Goal: Task Accomplishment & Management: Manage account settings

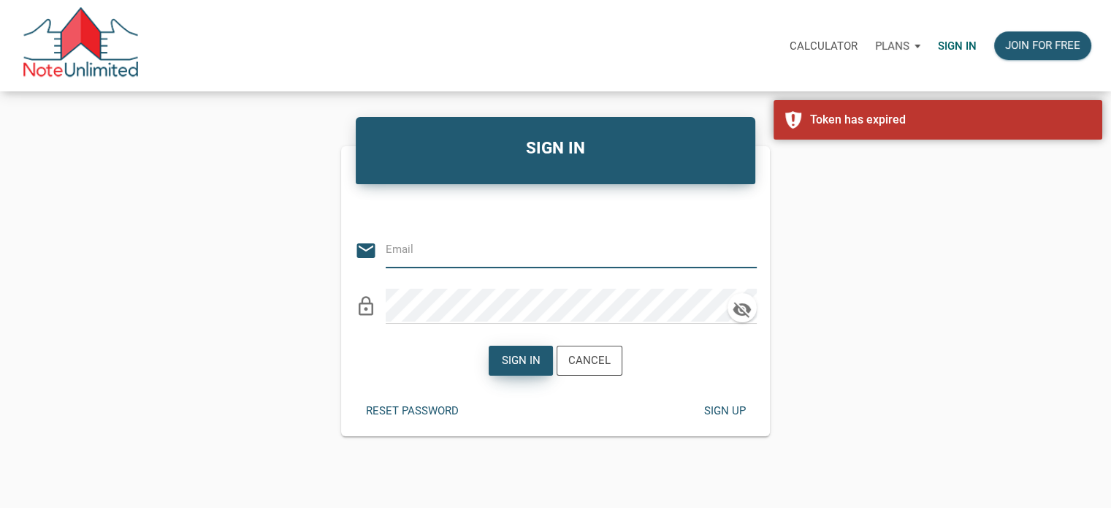
type input "Notes@colonialfundinggroup.com"
click at [522, 366] on div "Sign in" at bounding box center [521, 360] width 39 height 17
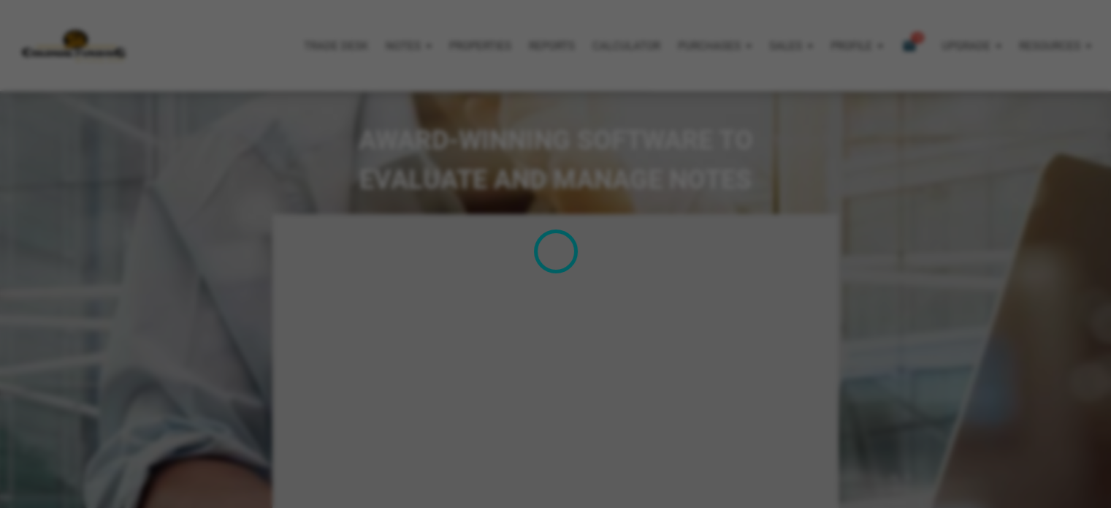
type input "Introduction to new features"
select select
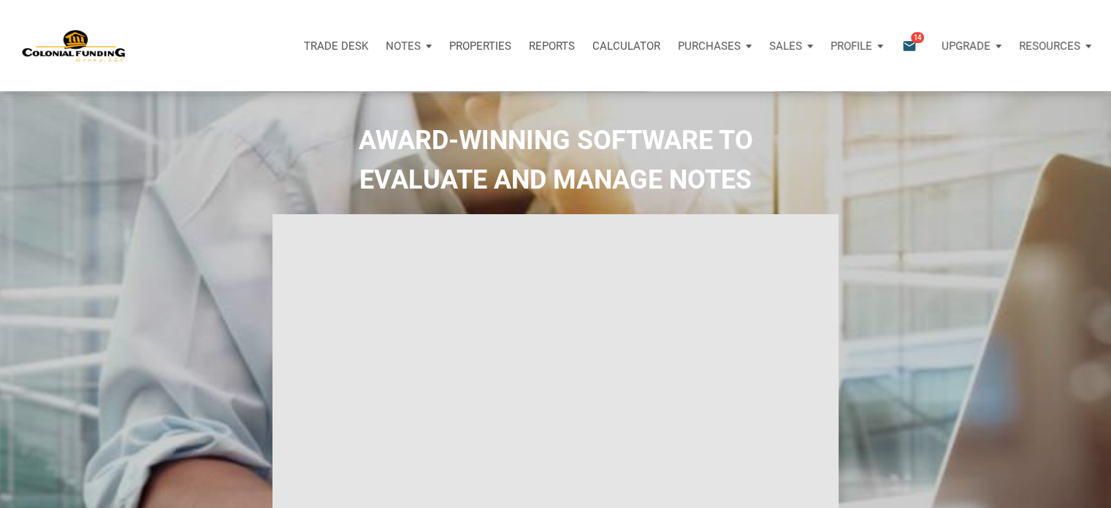
click at [419, 45] on p "Notes" at bounding box center [403, 45] width 35 height 13
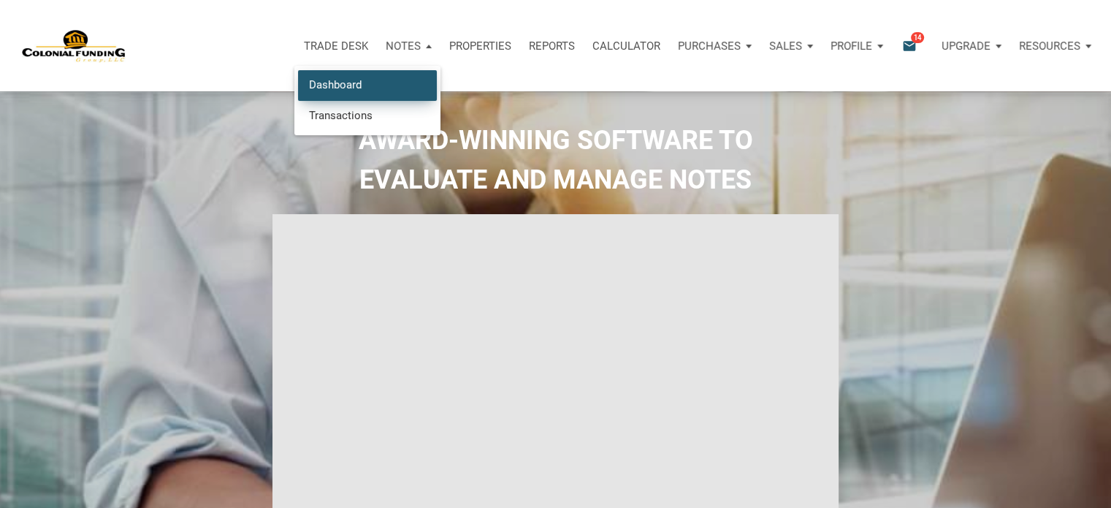
click at [358, 85] on link "Dashboard" at bounding box center [367, 85] width 139 height 30
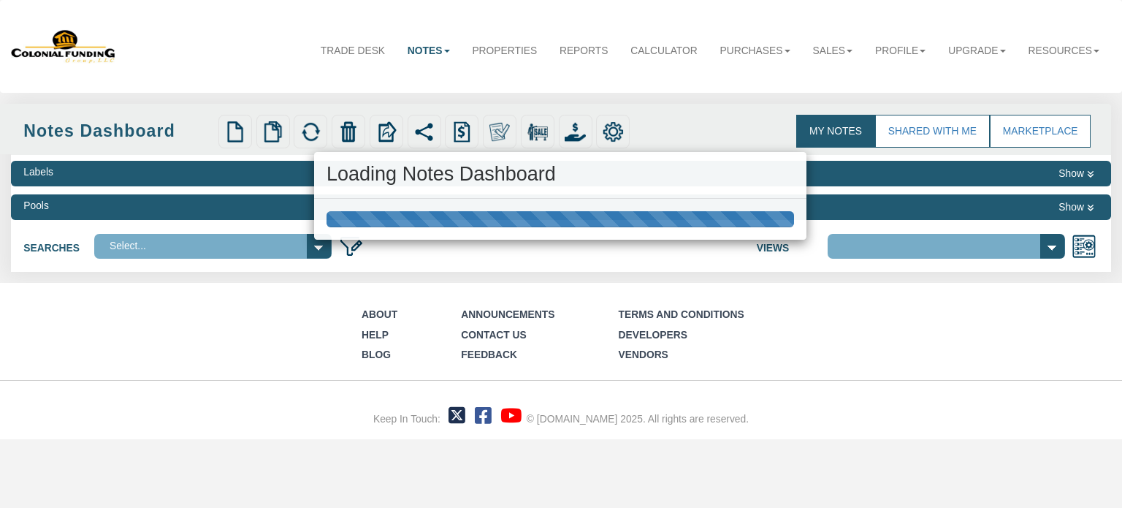
select select "316"
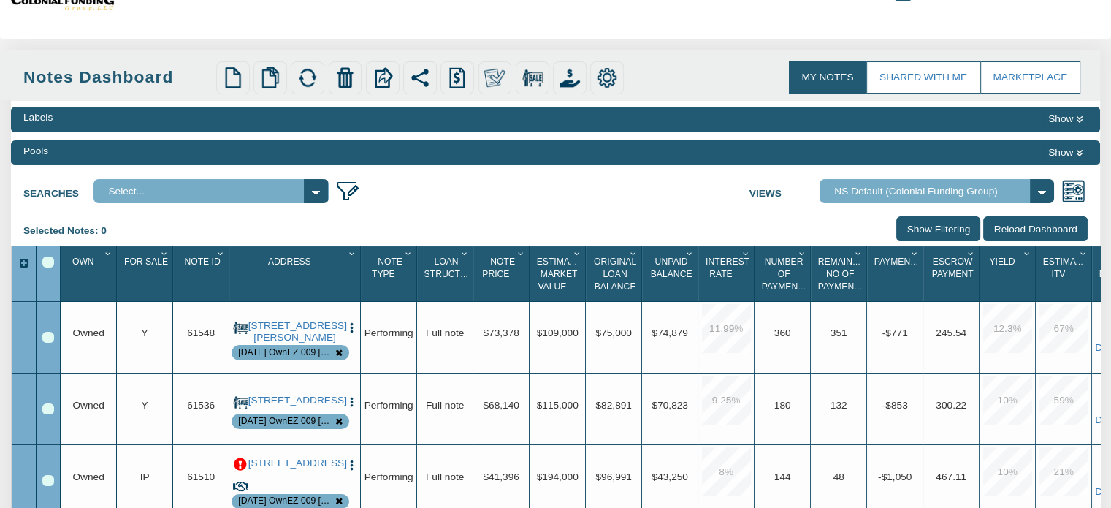
scroll to position [65, 0]
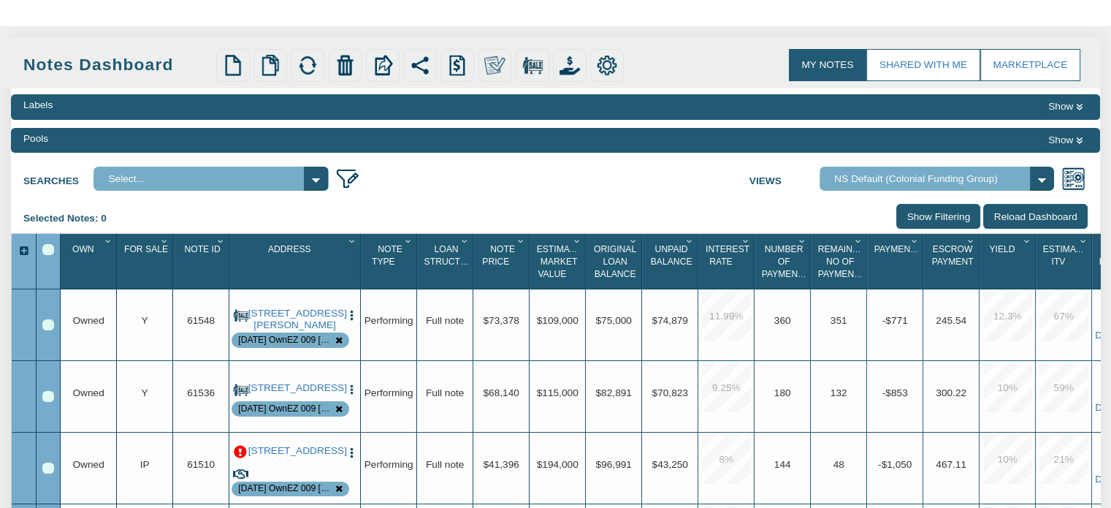
click at [162, 241] on icon "Column Menu" at bounding box center [165, 241] width 14 height 9
click at [952, 215] on input "Show Filtering" at bounding box center [938, 216] width 84 height 24
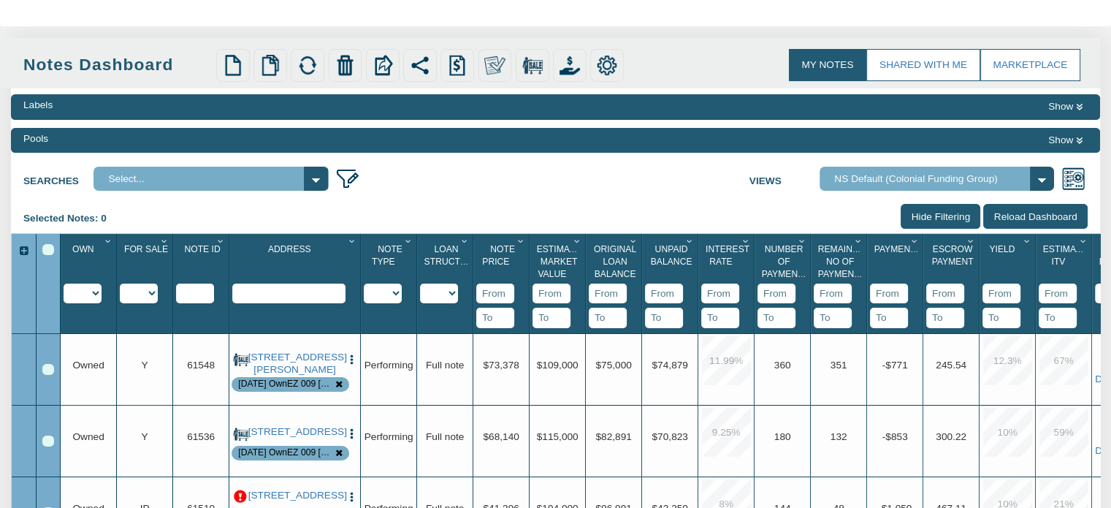
click at [153, 292] on select "Y N IP" at bounding box center [139, 293] width 38 height 20
select select "string:IP"
click at [120, 303] on select "Y N IP" at bounding box center [139, 293] width 38 height 20
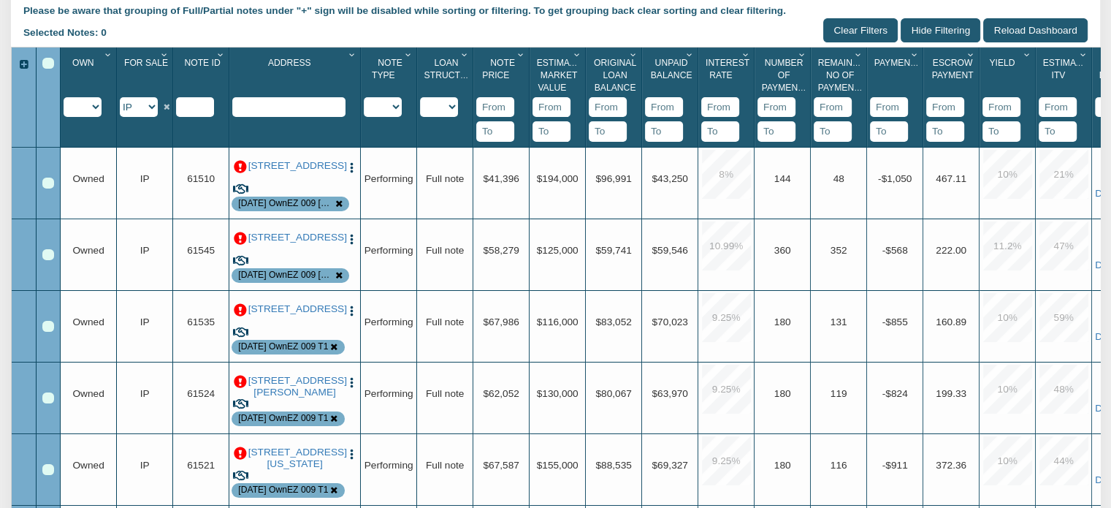
scroll to position [288, 0]
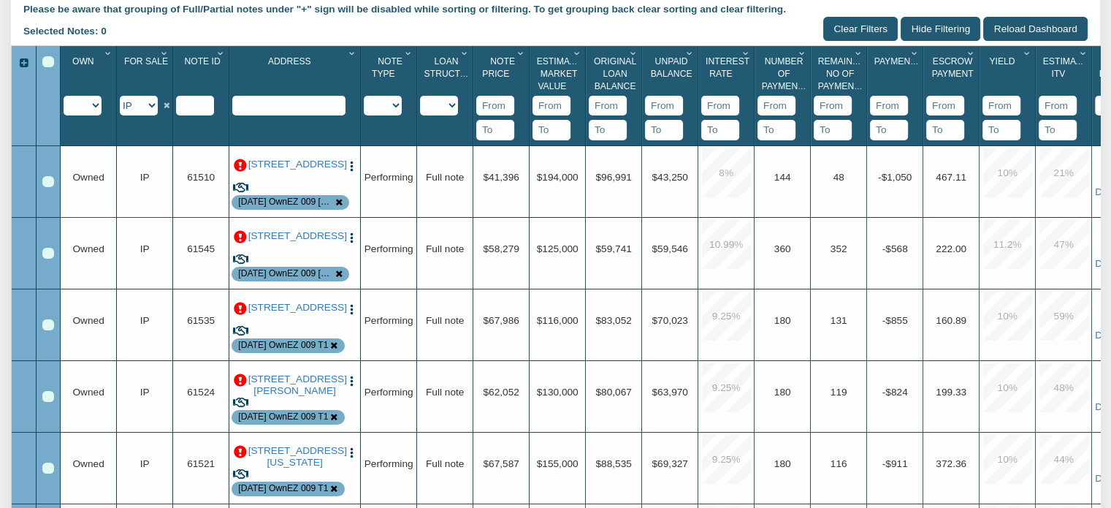
click at [275, 107] on input "text" at bounding box center [288, 106] width 113 height 20
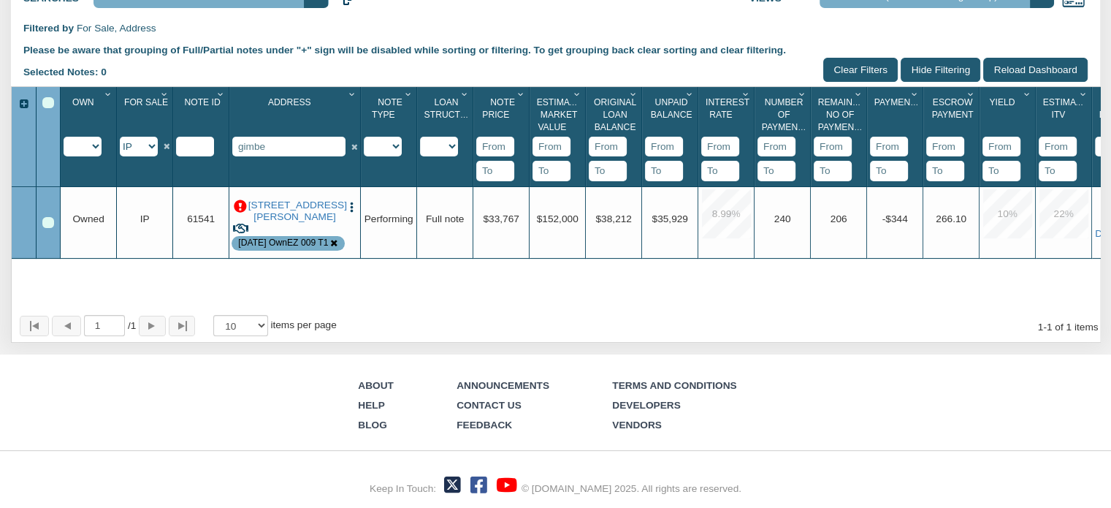
scroll to position [252, 0]
type input "gimbe"
click at [351, 203] on img "button" at bounding box center [351, 207] width 12 height 12
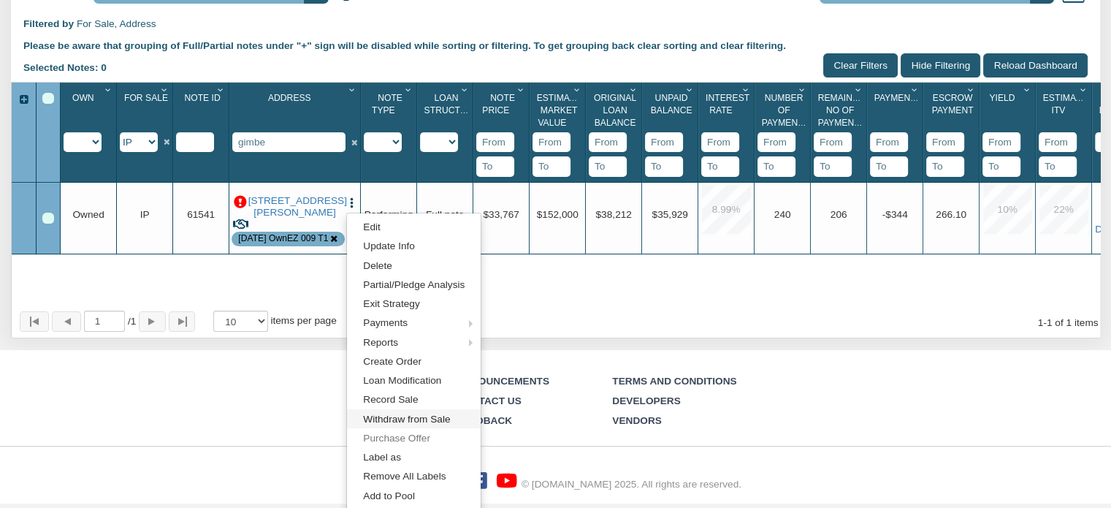
click at [391, 416] on link "Withdraw from Sale" at bounding box center [414, 418] width 134 height 19
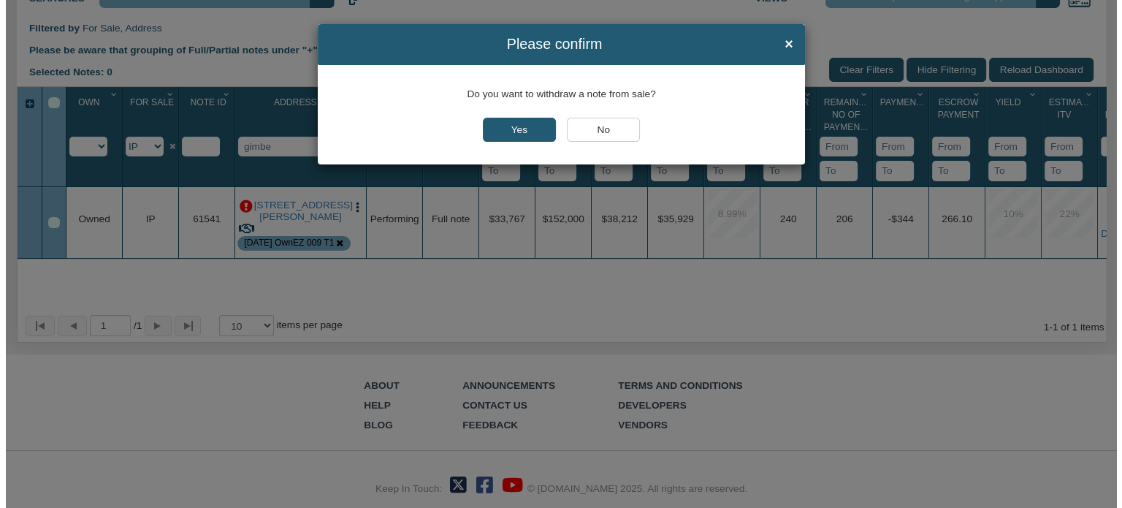
scroll to position [253, 0]
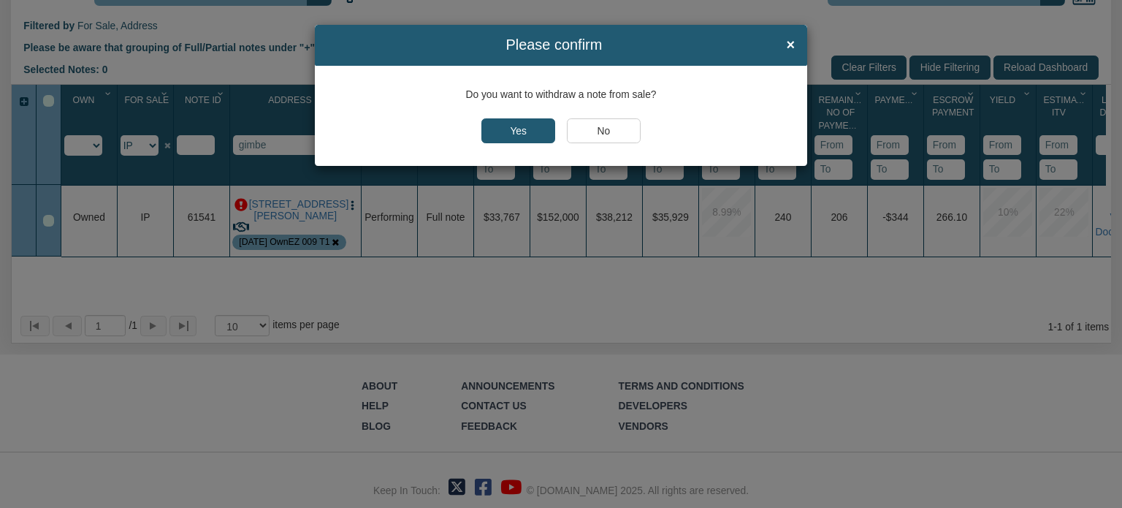
click at [525, 126] on input "Yes" at bounding box center [518, 130] width 74 height 25
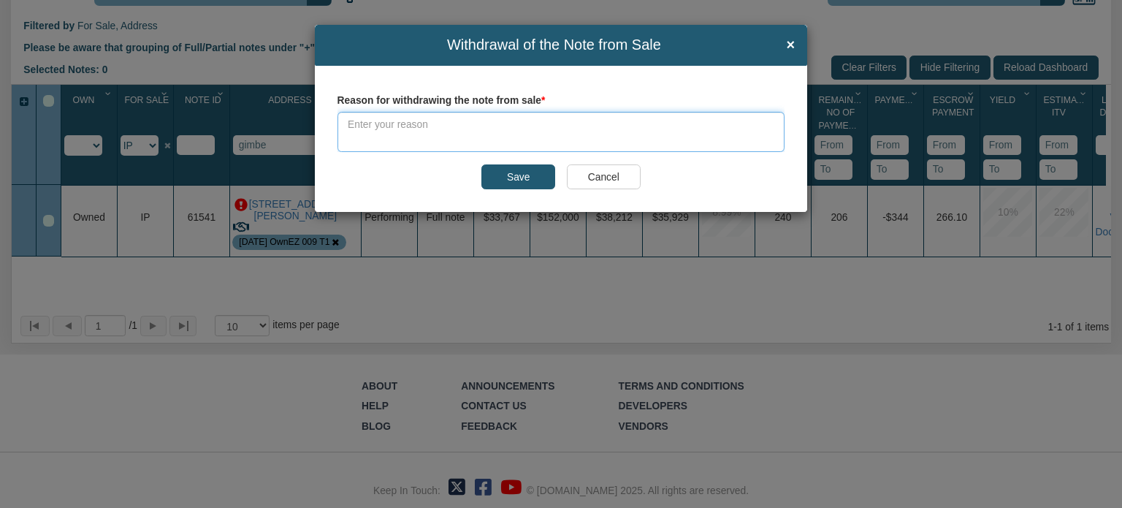
click at [465, 128] on textarea at bounding box center [561, 132] width 448 height 40
type textarea "Buyer accepted wrong note."
click at [511, 180] on input "Save" at bounding box center [518, 176] width 74 height 25
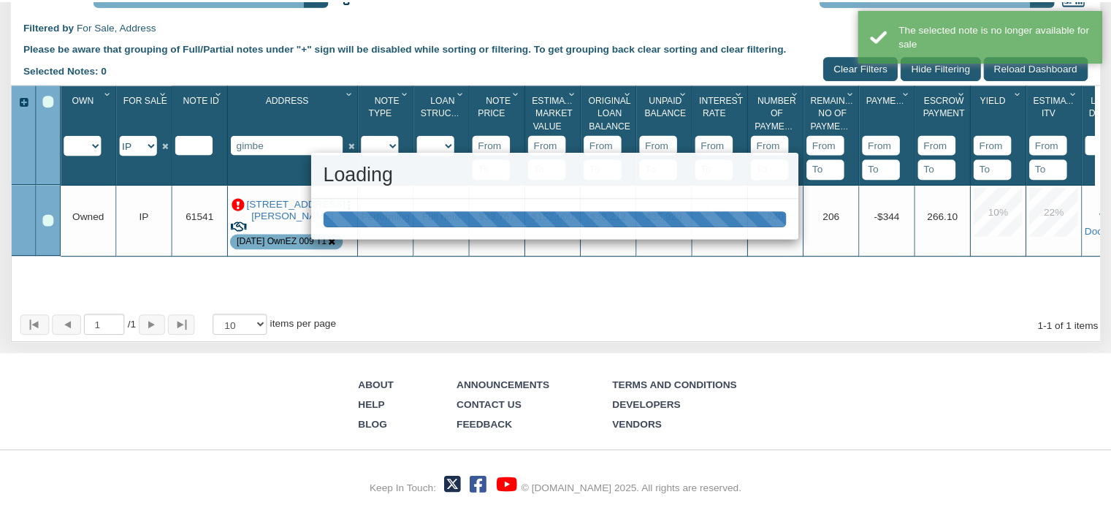
scroll to position [252, 0]
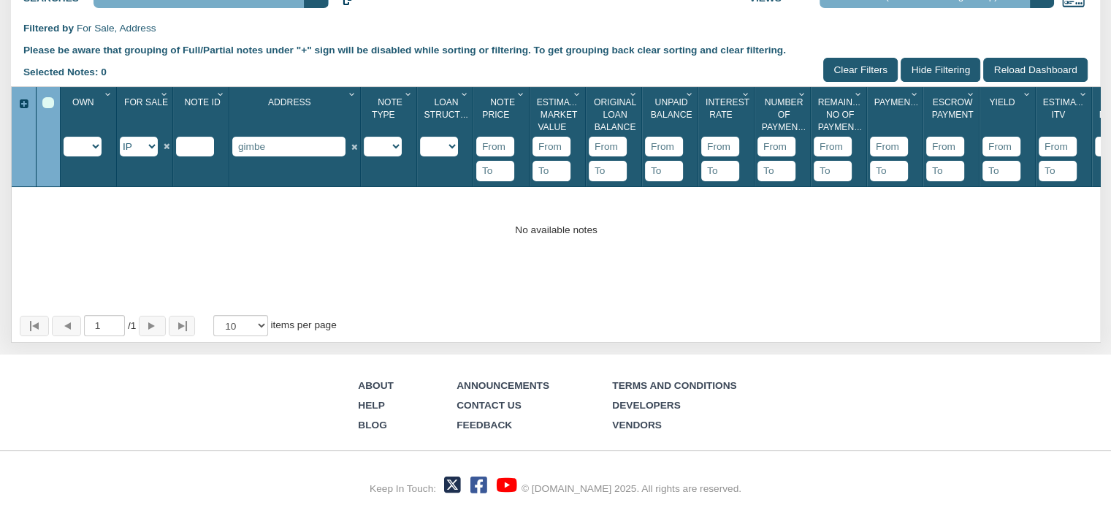
click at [153, 147] on select "Y N IP" at bounding box center [139, 147] width 38 height 20
select select "string:Y"
click at [120, 137] on select "Y N IP" at bounding box center [139, 147] width 38 height 20
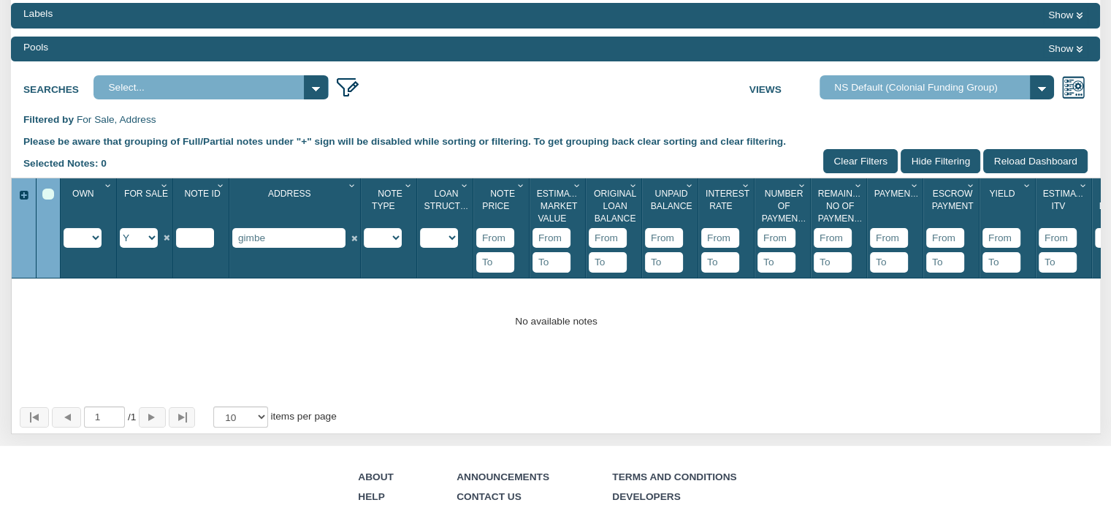
scroll to position [152, 0]
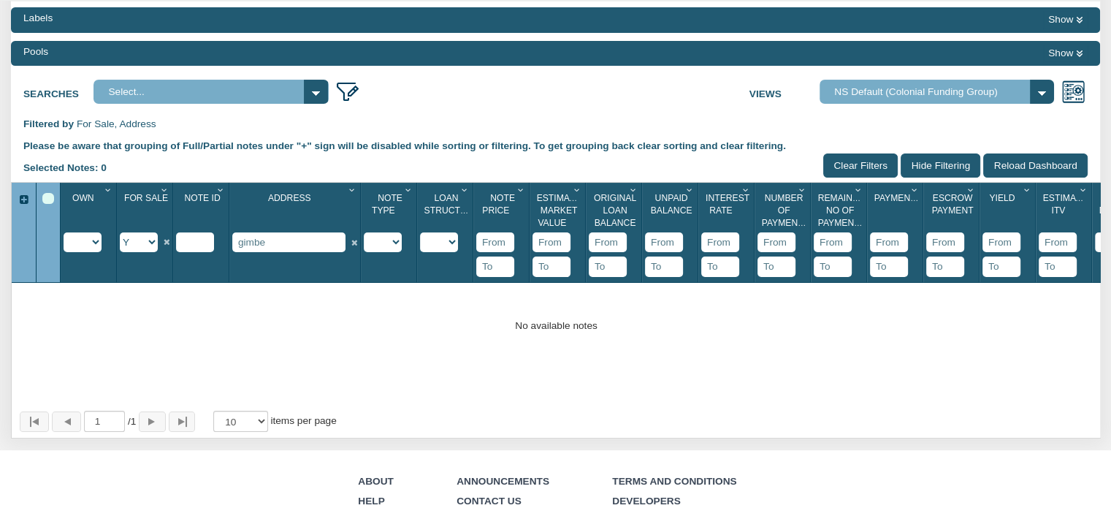
click at [281, 245] on input "gimbe" at bounding box center [288, 242] width 113 height 20
type input "g"
click at [153, 248] on div "Menu Trade Desk Notes Dashboard Transactions Properties Reports 14" at bounding box center [555, 225] width 1111 height 755
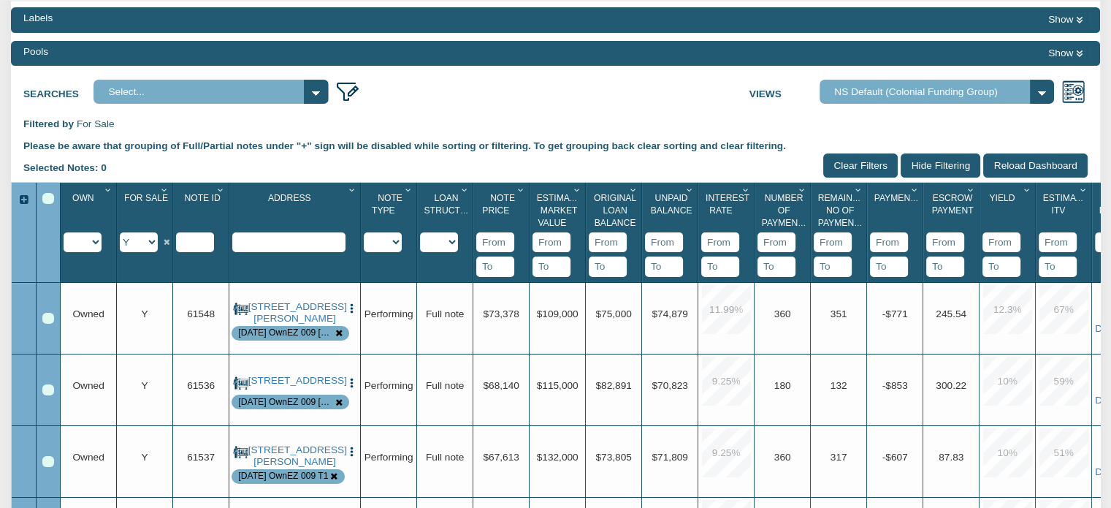
click at [120, 234] on select "Y N IP" at bounding box center [139, 242] width 38 height 20
click at [265, 245] on input "text" at bounding box center [288, 242] width 113 height 20
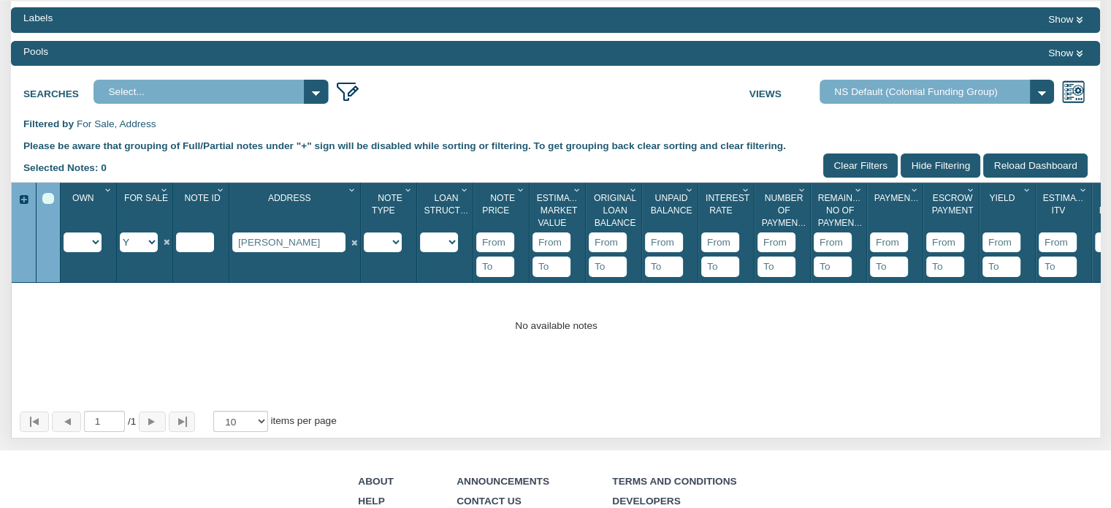
type input "gimber"
click at [150, 247] on select "Y N IP" at bounding box center [139, 242] width 38 height 20
select select "string:N"
click at [120, 234] on select "Y N IP" at bounding box center [139, 242] width 38 height 20
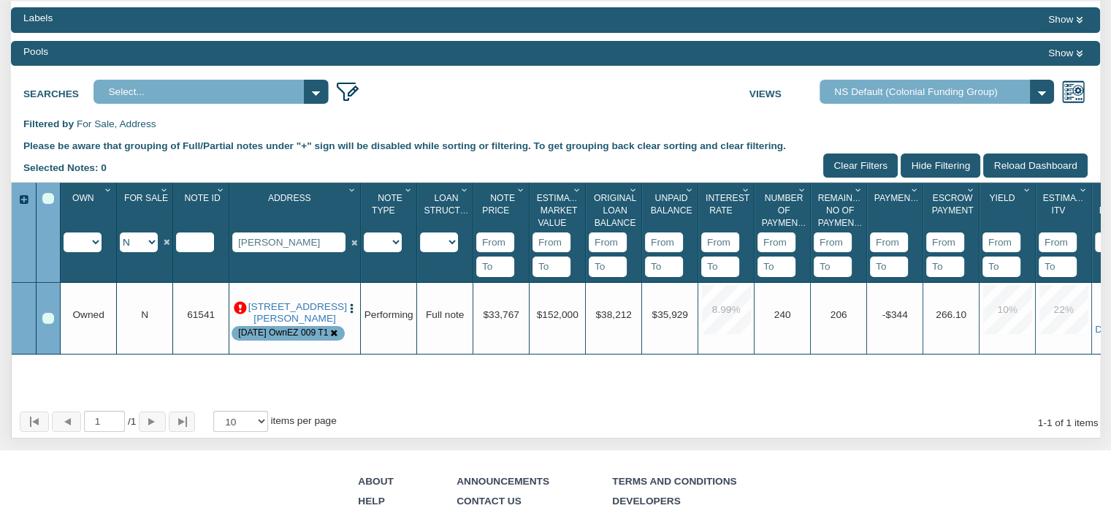
click at [348, 305] on img "button" at bounding box center [351, 308] width 12 height 12
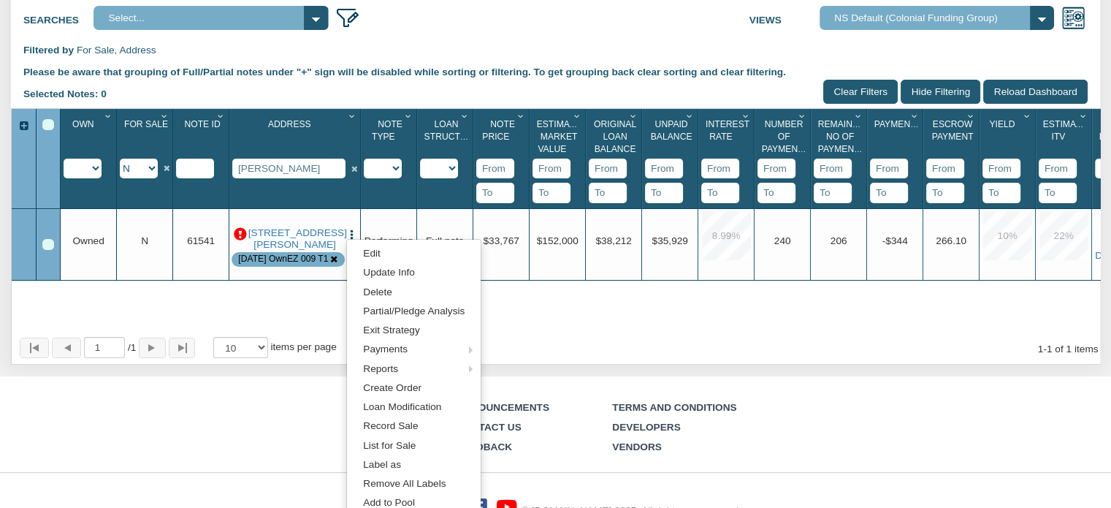
scroll to position [276, 0]
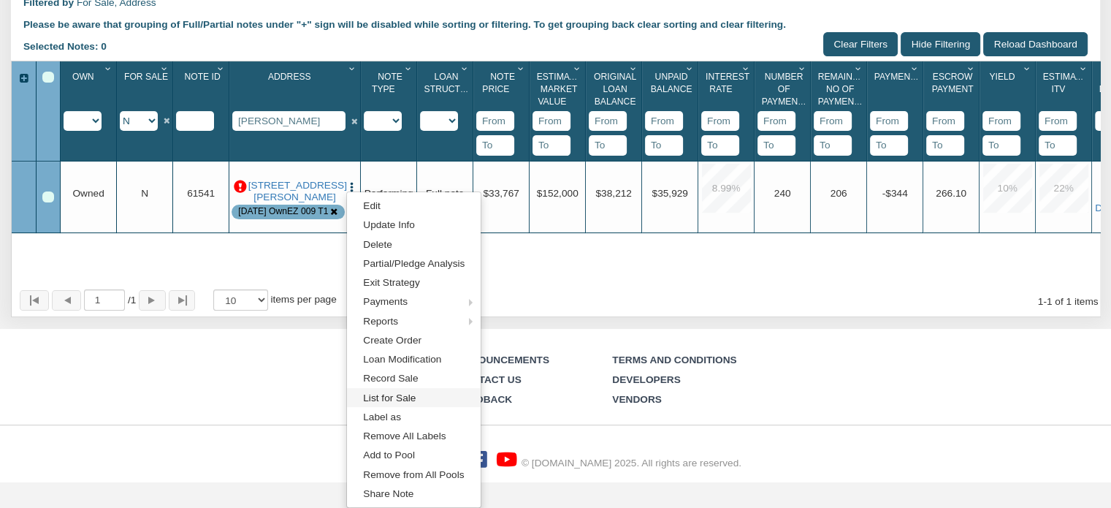
click at [379, 394] on link "List for Sale" at bounding box center [414, 397] width 134 height 19
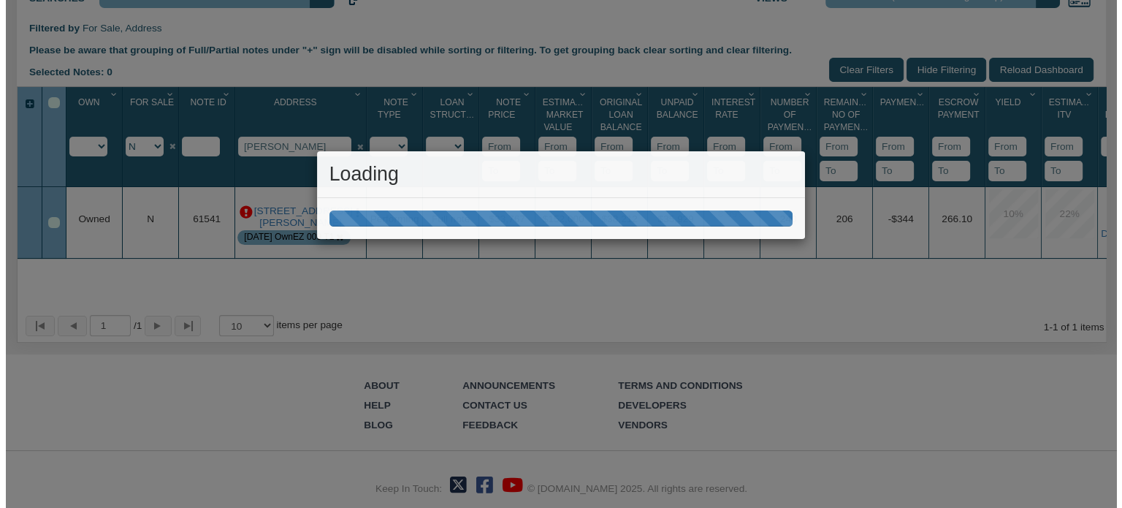
scroll to position [253, 0]
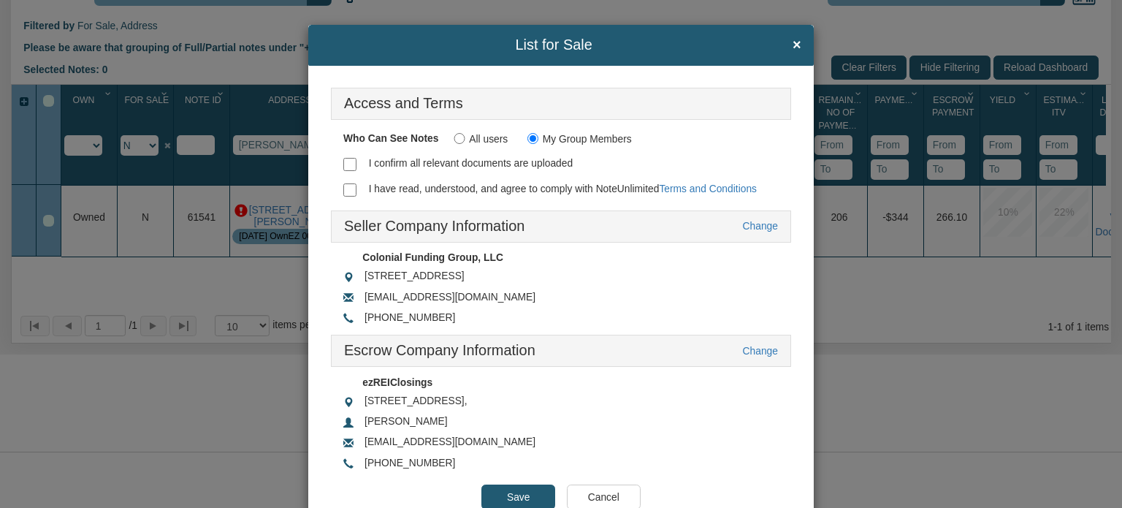
click at [347, 158] on input "I confirm all relevant documents are uploaded" at bounding box center [349, 164] width 13 height 13
checkbox input "true"
click at [349, 188] on input "I have read, understood, and agree to comply with NoteUnlimited Terms and Condi…" at bounding box center [349, 189] width 13 height 13
checkbox input "true"
click at [508, 490] on input "Save" at bounding box center [518, 496] width 74 height 25
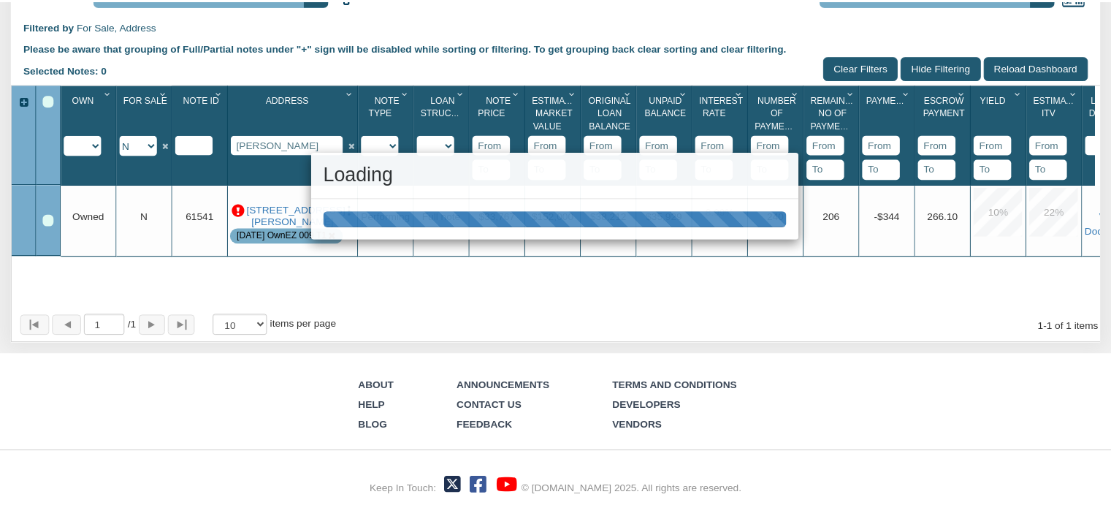
scroll to position [252, 0]
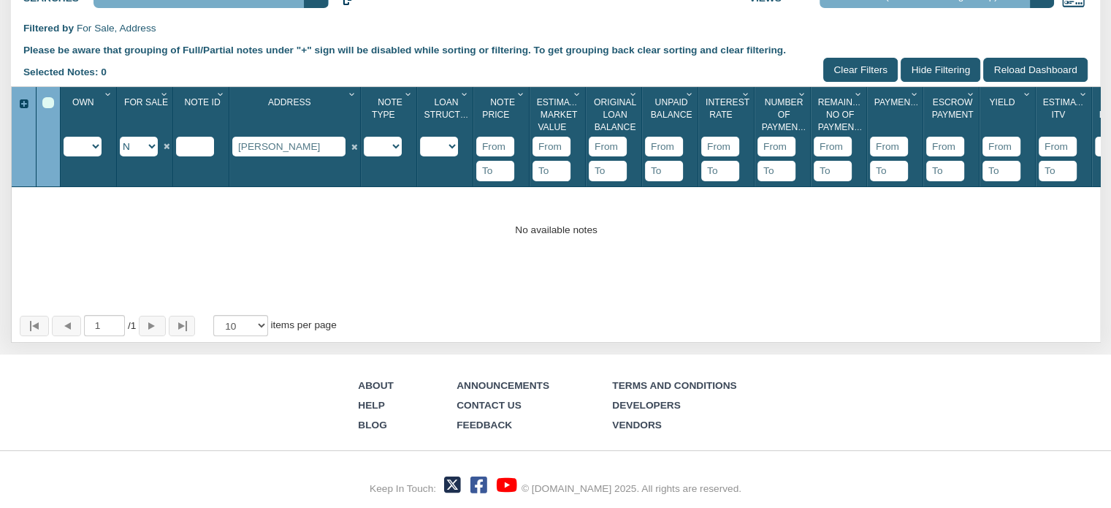
click at [152, 146] on select "Y N IP" at bounding box center [139, 147] width 38 height 20
select select "string:Y"
click at [120, 137] on select "Y N IP" at bounding box center [139, 147] width 38 height 20
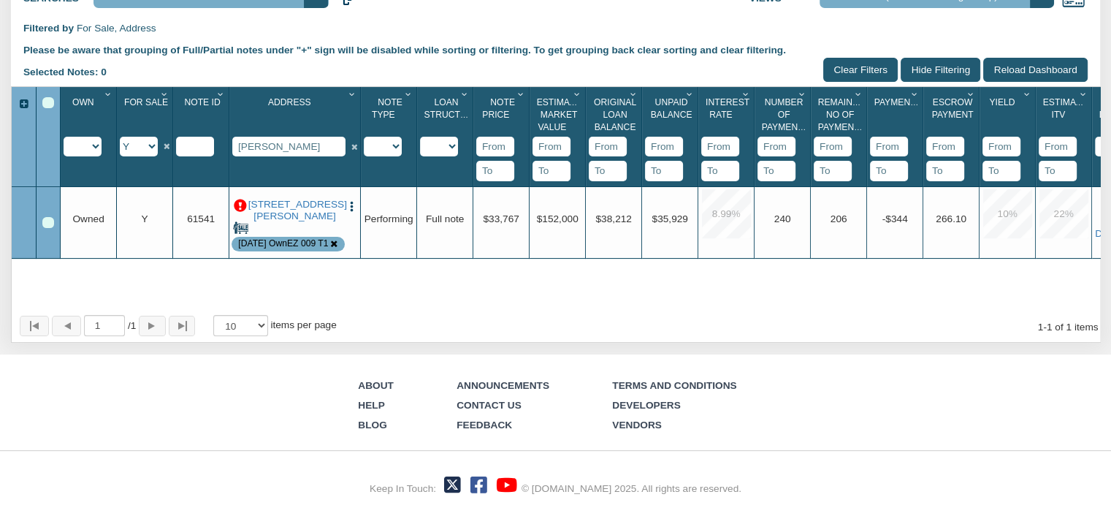
click at [151, 148] on select "Y N IP" at bounding box center [139, 147] width 38 height 20
drag, startPoint x: 283, startPoint y: 138, endPoint x: 184, endPoint y: 140, distance: 98.6
click at [184, 140] on div "Own 1 Imported Owned Sold Closed Loan Mod For Sale 1 Y N IP Note Id 1 Address 1…" at bounding box center [605, 137] width 1088 height 100
click at [267, 329] on div "Menu Trade Desk Notes Dashboard Transactions Properties Reports 14" at bounding box center [555, 129] width 1111 height 755
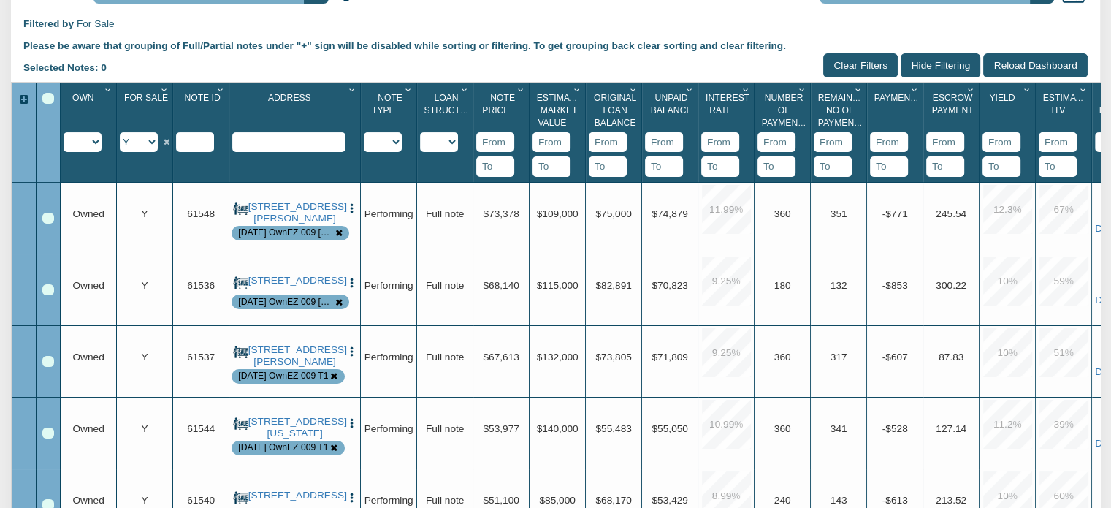
click at [219, 93] on icon "Column Menu" at bounding box center [221, 89] width 14 height 9
click at [191, 223] on button "Sort Descending" at bounding box center [177, 223] width 102 height 27
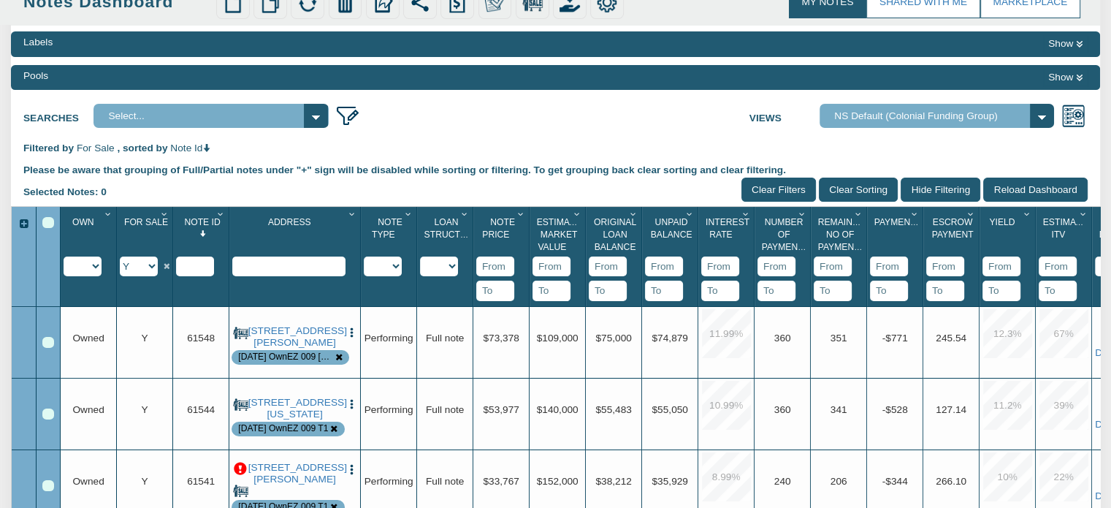
scroll to position [0, 0]
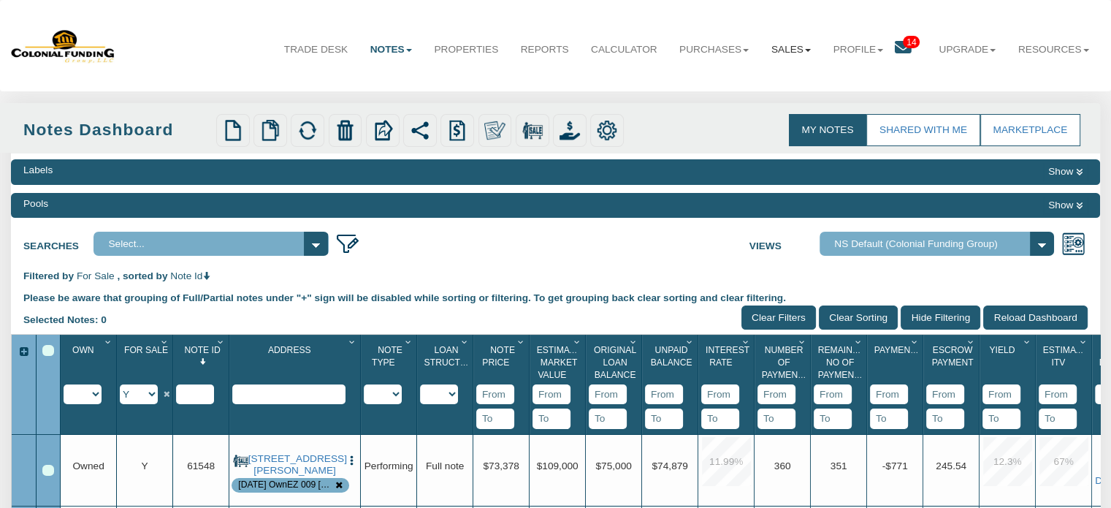
click at [805, 49] on b at bounding box center [808, 50] width 6 height 3
click at [708, 80] on link "Offers" at bounding box center [756, 82] width 129 height 19
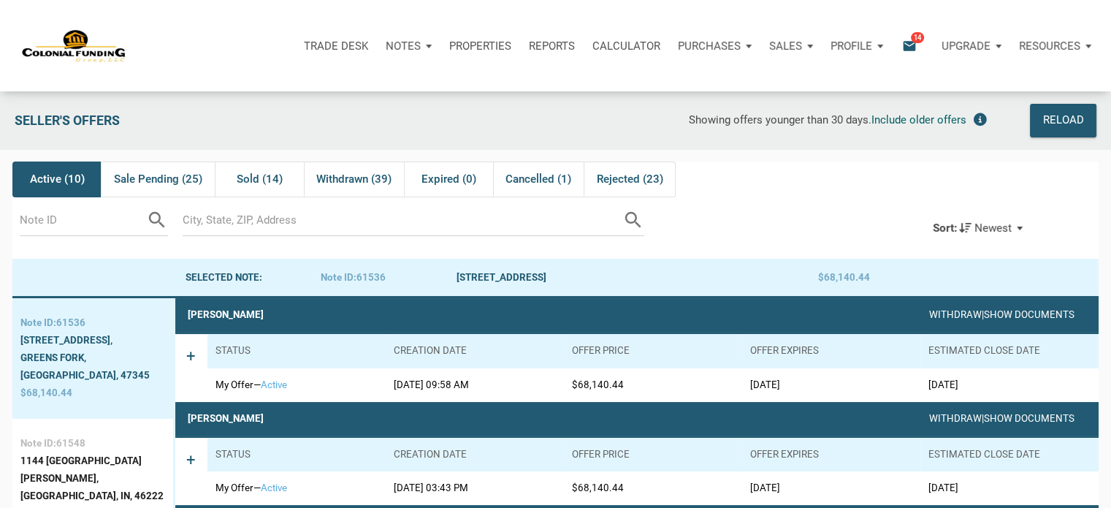
click at [1023, 228] on div "Sort: Newest" at bounding box center [977, 228] width 114 height 32
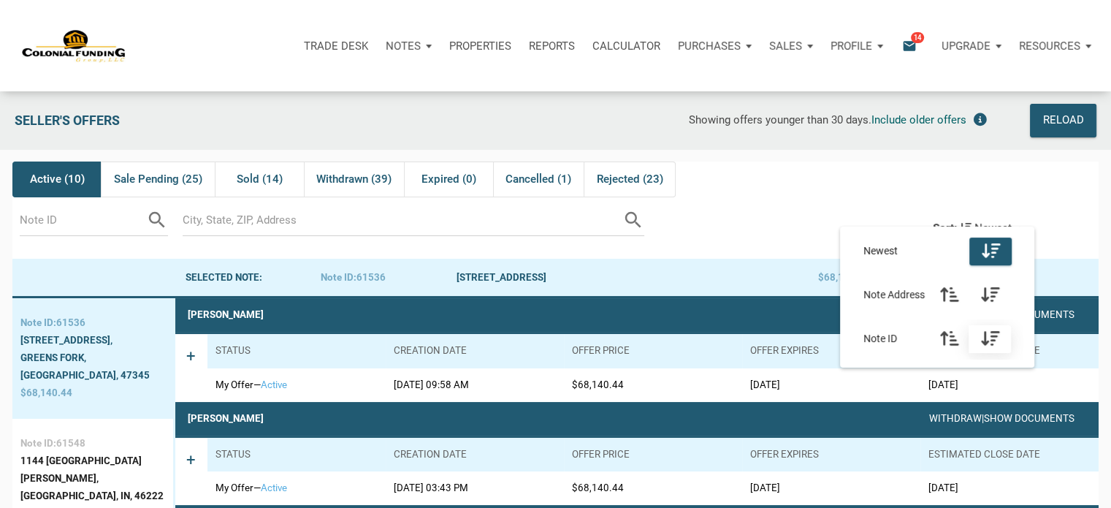
click at [995, 335] on icon "button" at bounding box center [990, 338] width 18 height 17
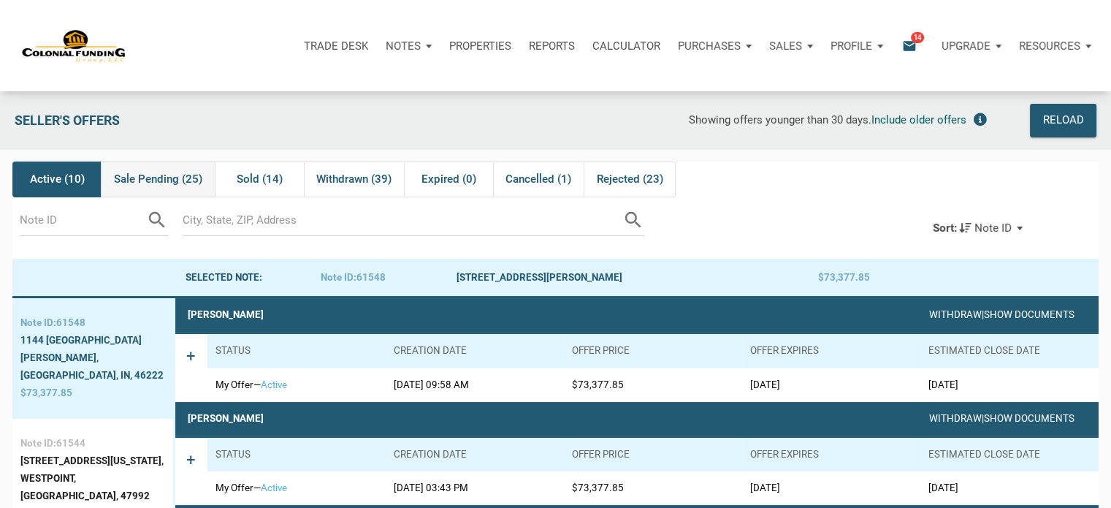
click at [161, 172] on span "Sale Pending (25)" at bounding box center [158, 179] width 88 height 18
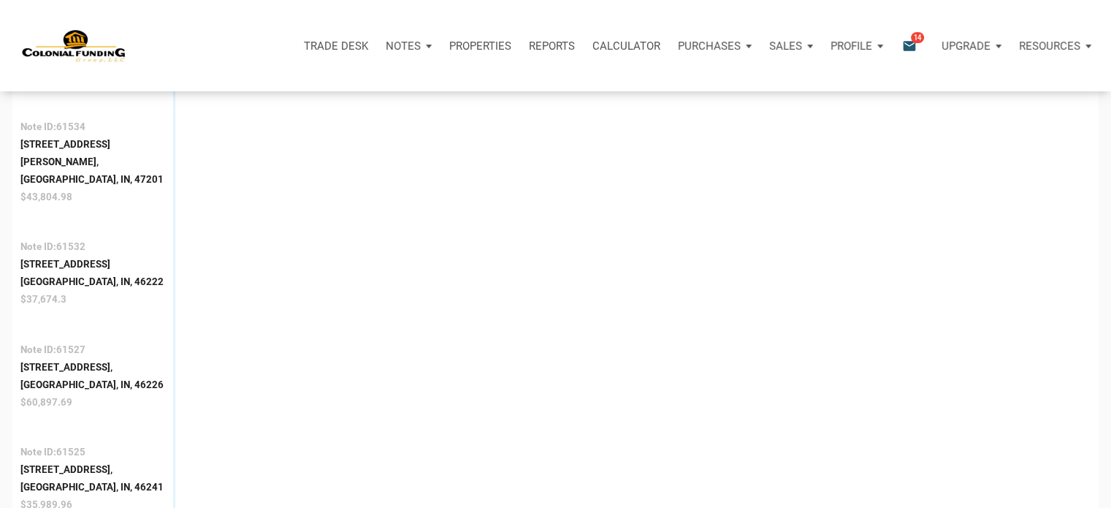
scroll to position [858, 0]
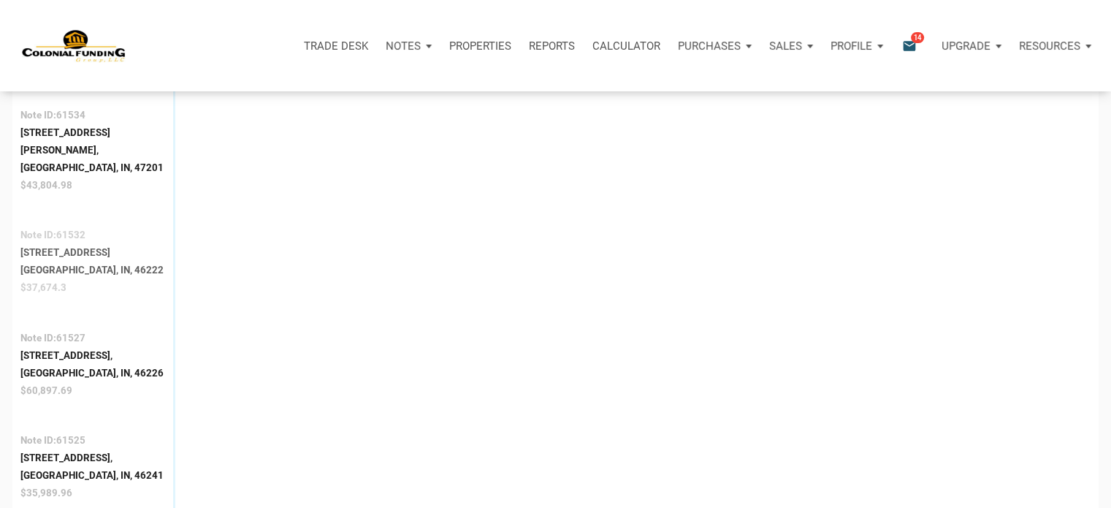
click at [58, 261] on div "[GEOGRAPHIC_DATA], IN, 46222" at bounding box center [91, 270] width 143 height 18
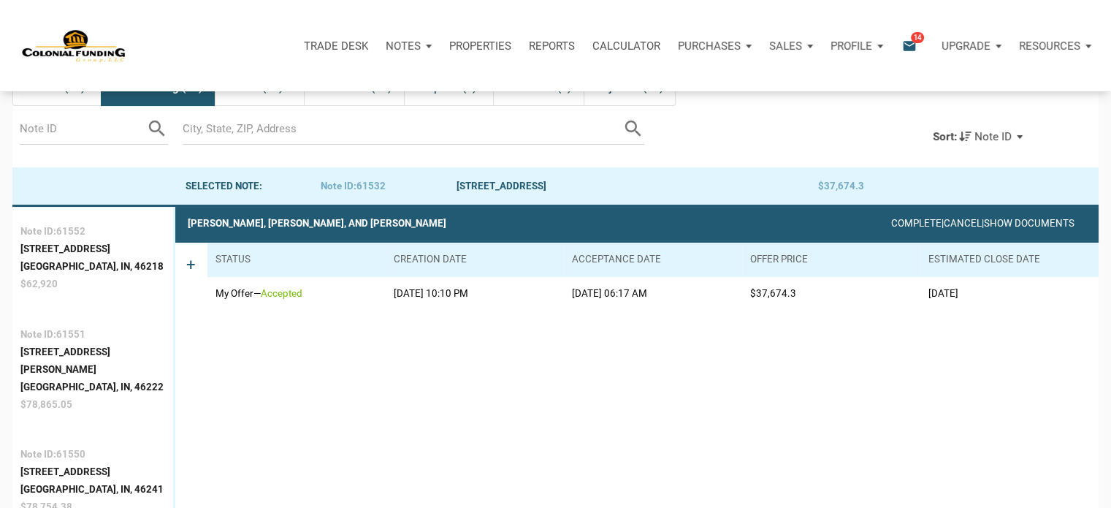
scroll to position [91, 0]
click at [1020, 221] on link "Show Documents" at bounding box center [1029, 223] width 89 height 11
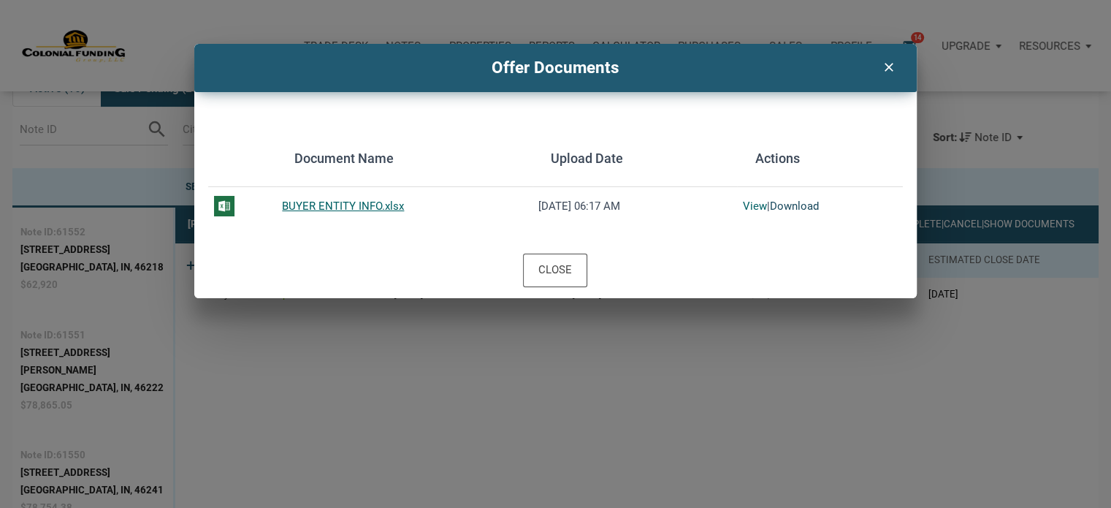
click at [786, 208] on link "Download" at bounding box center [794, 205] width 49 height 13
click at [554, 267] on div "Close" at bounding box center [555, 271] width 34 height 20
